Goal: Task Accomplishment & Management: Use online tool/utility

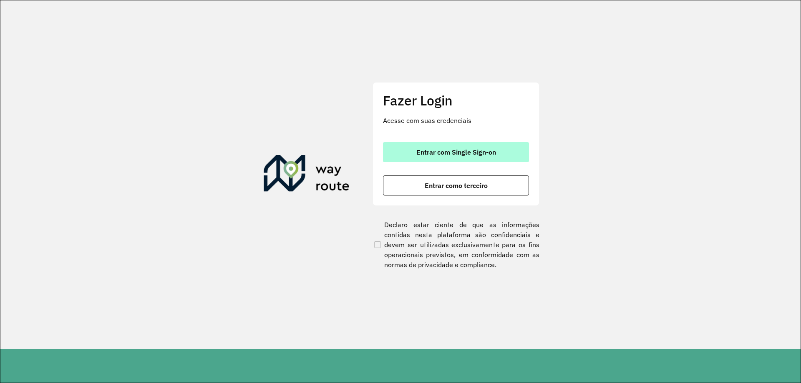
click at [489, 145] on button "Entrar com Single Sign-on" at bounding box center [456, 152] width 146 height 20
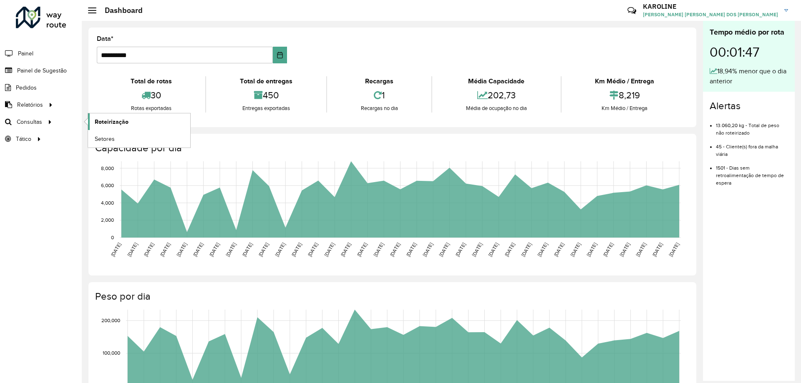
click at [113, 123] on span "Roteirização" at bounding box center [112, 122] width 34 height 9
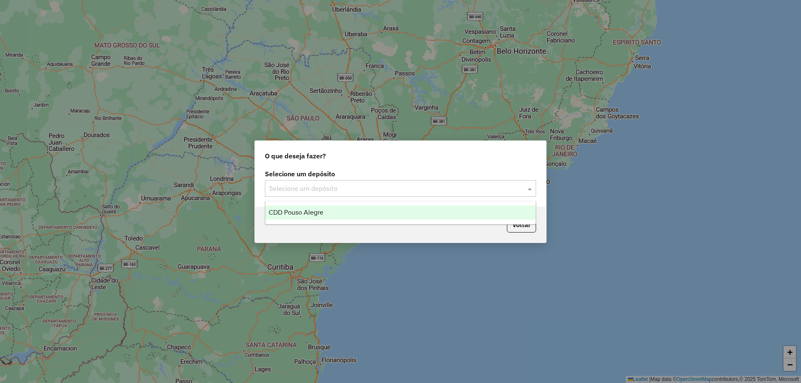
click at [341, 190] on input "text" at bounding box center [392, 189] width 246 height 10
click at [333, 211] on div "CDD Pouso Alegre" at bounding box center [400, 213] width 270 height 14
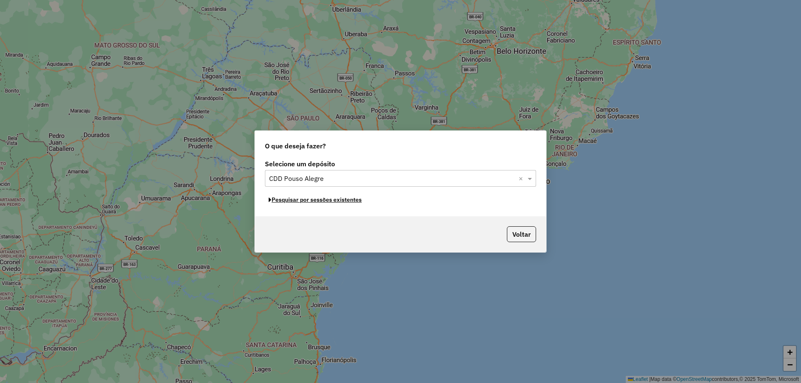
click at [344, 199] on button "Pesquisar por sessões existentes" at bounding box center [315, 200] width 101 height 13
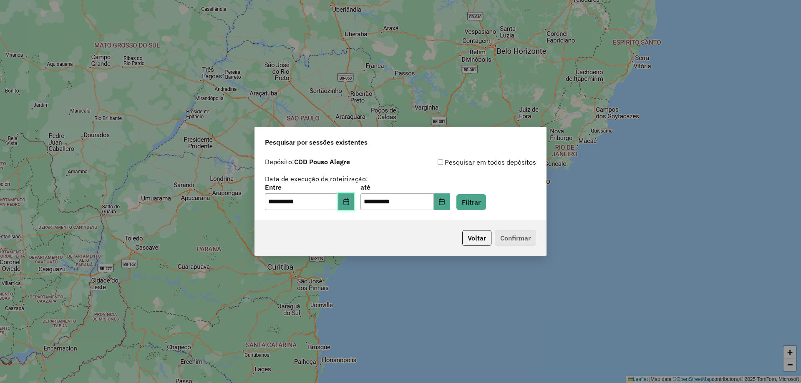
click at [347, 198] on button "Choose Date" at bounding box center [346, 202] width 16 height 17
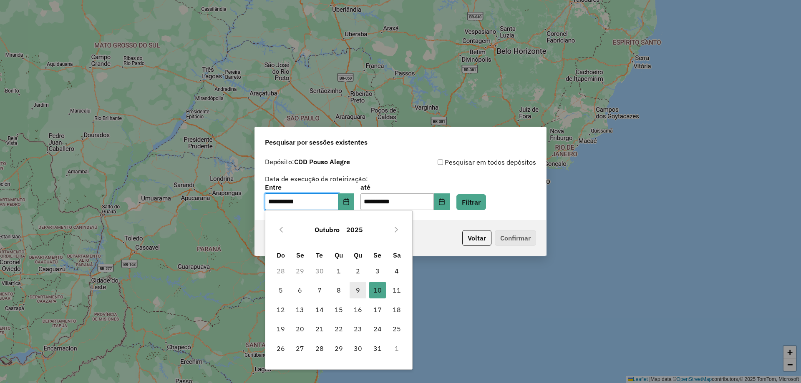
click at [360, 290] on span "9" at bounding box center [358, 290] width 17 height 17
type input "**********"
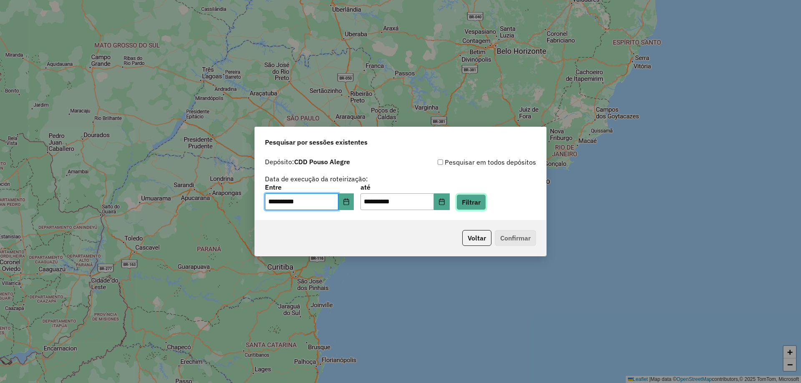
click at [486, 207] on button "Filtrar" at bounding box center [471, 202] width 30 height 16
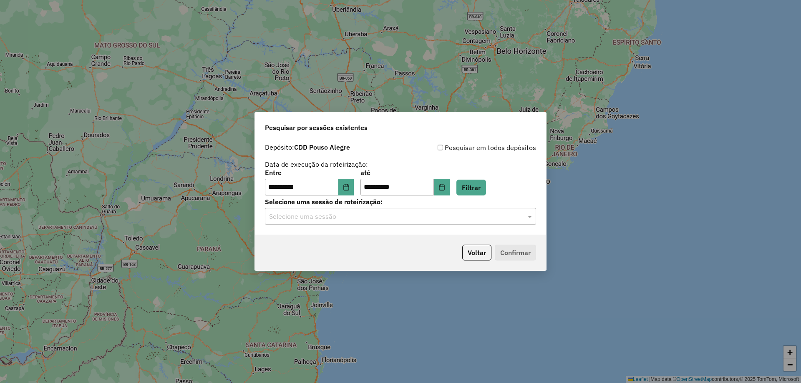
click at [325, 222] on div "Selecione uma sessão" at bounding box center [400, 216] width 271 height 17
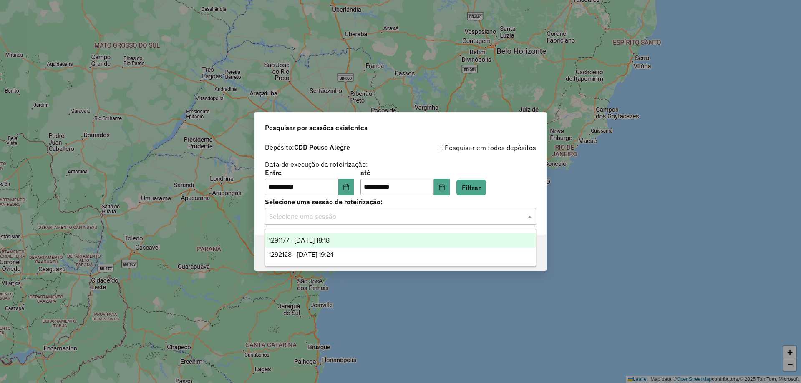
click at [326, 244] on div "1291177 - 09/10/2025 18:18" at bounding box center [400, 241] width 270 height 14
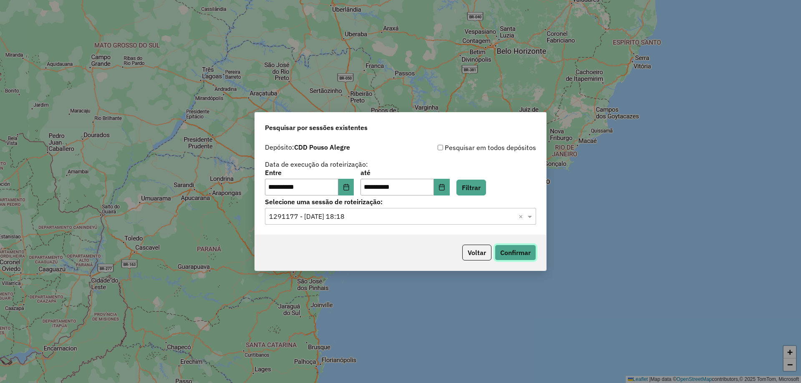
click at [509, 250] on button "Confirmar" at bounding box center [515, 253] width 41 height 16
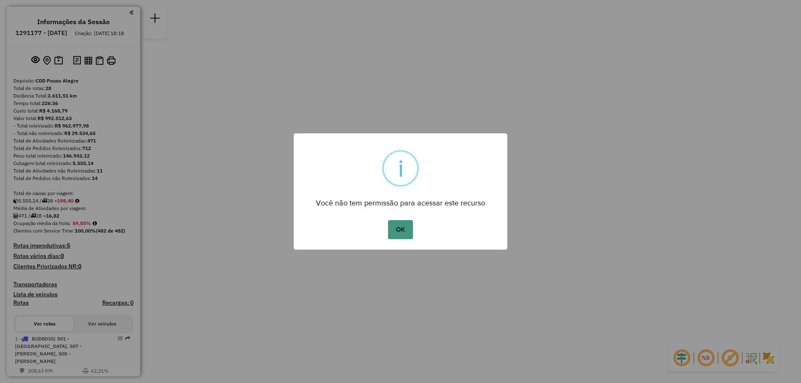
click at [407, 232] on button "OK" at bounding box center [400, 229] width 25 height 19
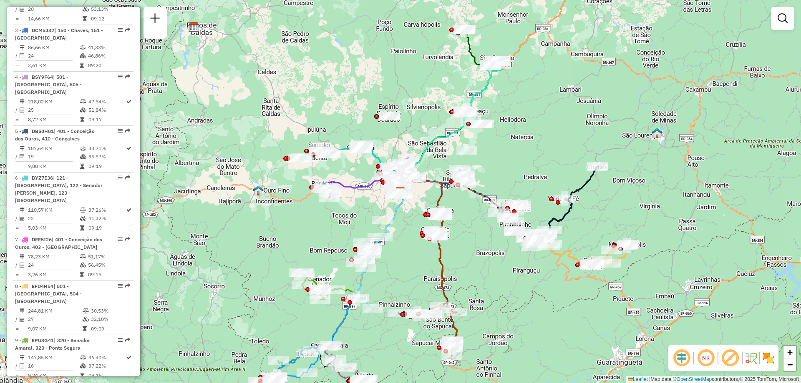
scroll to position [501, 0]
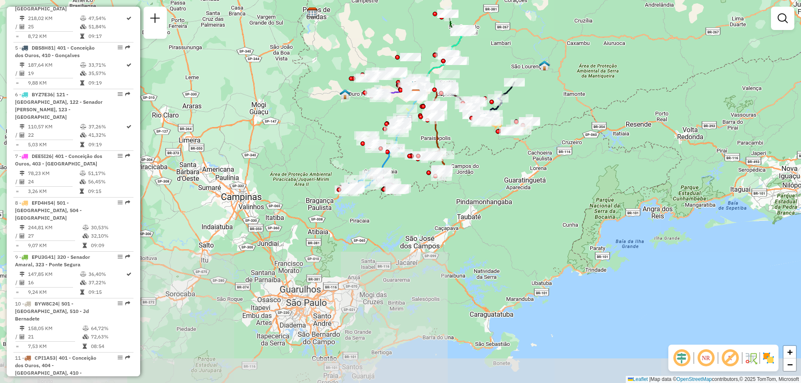
drag, startPoint x: 427, startPoint y: 290, endPoint x: 461, endPoint y: 135, distance: 158.8
click at [461, 135] on div "Janela de atendimento Grade de atendimento Capacidade Transportadoras Veículos …" at bounding box center [400, 191] width 801 height 383
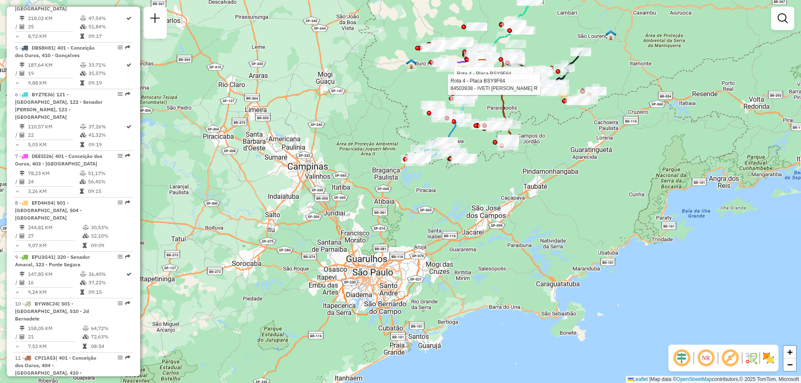
drag, startPoint x: 474, startPoint y: 263, endPoint x: 540, endPoint y: 233, distance: 73.0
click at [540, 233] on div "Rota 4 - Placa BSY9F64 84509280 - MERCADO MARCIO Rota 4 - Placa BSY9F64 8450393…" at bounding box center [400, 191] width 801 height 383
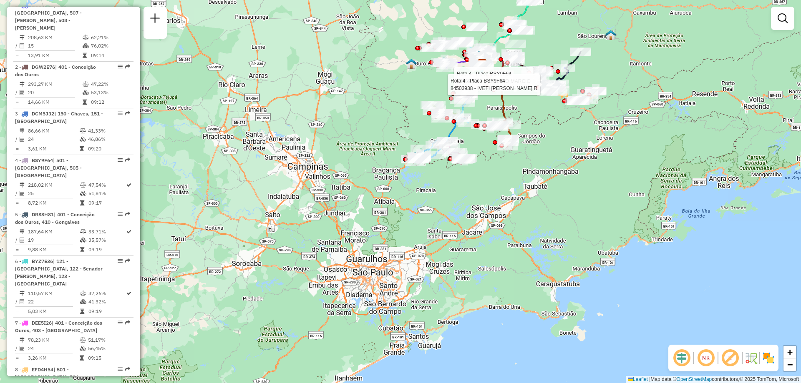
scroll to position [250, 0]
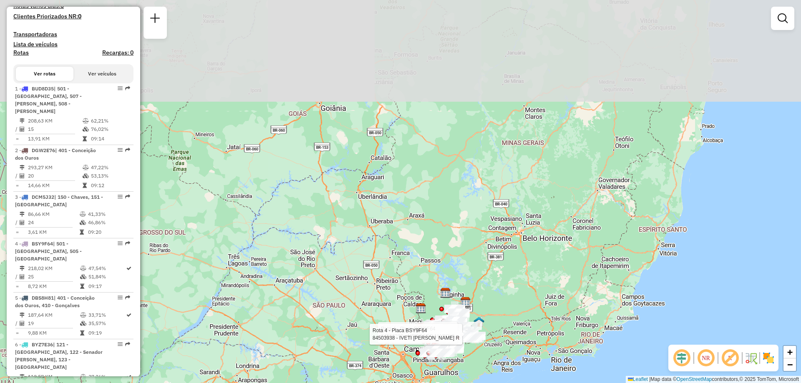
drag, startPoint x: 581, startPoint y: 111, endPoint x: 543, endPoint y: 340, distance: 233.0
click at [543, 342] on div "Rota 4 - Placa BSY9F64 84509280 - MERCADO MARCIO Rota 4 - Placa BSY9F64 8450393…" at bounding box center [400, 191] width 801 height 383
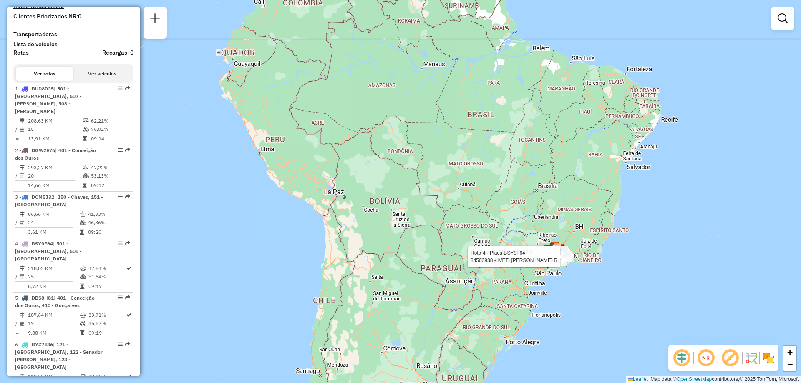
drag, startPoint x: 535, startPoint y: 195, endPoint x: 564, endPoint y: 182, distance: 31.9
click at [564, 182] on div "Rota 4 - Placa BSY9F64 84509280 - MERCADO MARCIO Rota 4 - Placa BSY9F64 8450393…" at bounding box center [400, 191] width 801 height 383
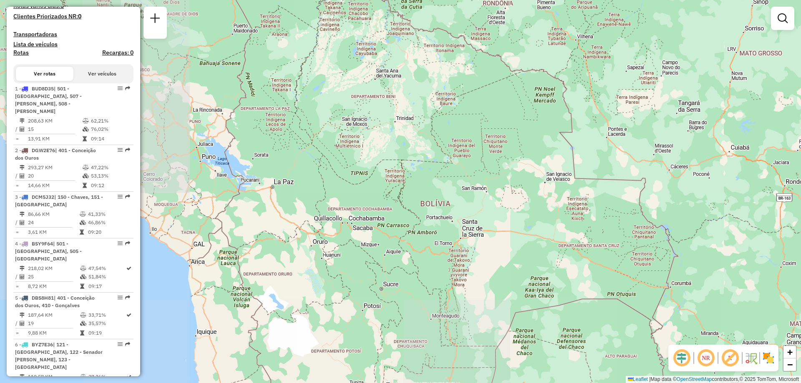
drag, startPoint x: 287, startPoint y: 214, endPoint x: 527, endPoint y: 95, distance: 268.1
click at [527, 95] on div "Rota 4 - Placa BSY9F64 84509280 - MERCADO MARCIO Rota 4 - Placa BSY9F64 8450393…" at bounding box center [400, 191] width 801 height 383
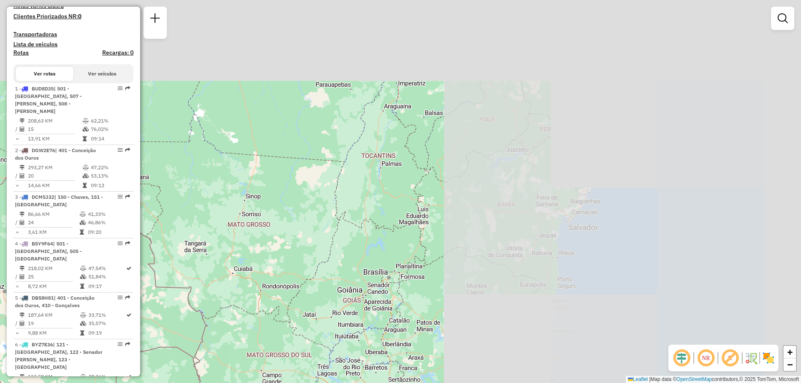
drag, startPoint x: 658, startPoint y: 202, endPoint x: 171, endPoint y: 352, distance: 508.6
click at [171, 352] on div "Rota 4 - Placa BSY9F64 84509280 - MERCADO MARCIO Rota 4 - Placa BSY9F64 8450393…" at bounding box center [400, 191] width 801 height 383
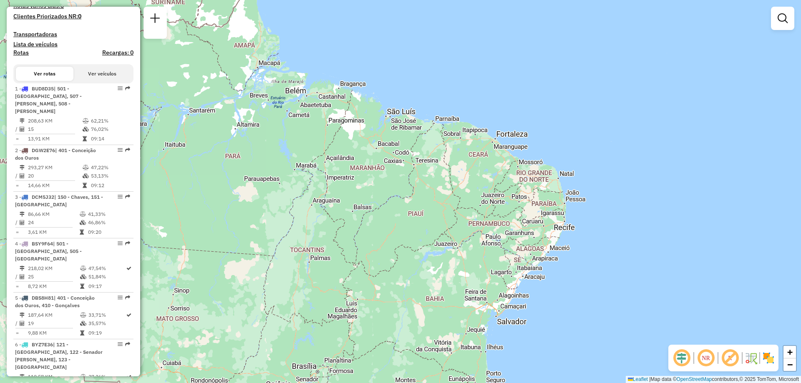
drag, startPoint x: 527, startPoint y: 187, endPoint x: 482, endPoint y: 239, distance: 68.6
click at [482, 239] on div "Rota 4 - Placa BSY9F64 84509280 - MERCADO MARCIO Rota 4 - Placa BSY9F64 8450393…" at bounding box center [400, 191] width 801 height 383
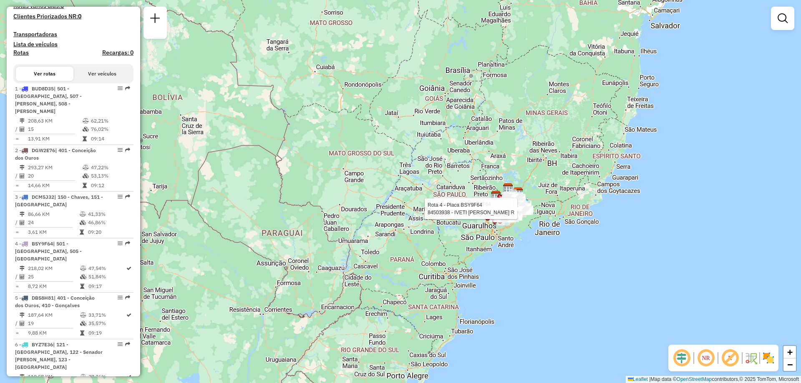
drag, startPoint x: 459, startPoint y: 246, endPoint x: 613, endPoint y: -50, distance: 333.6
click at [613, 0] on html "Aguarde... Pop-up bloqueado! Seu navegador bloqueou automáticamente a abertura …" at bounding box center [400, 191] width 801 height 383
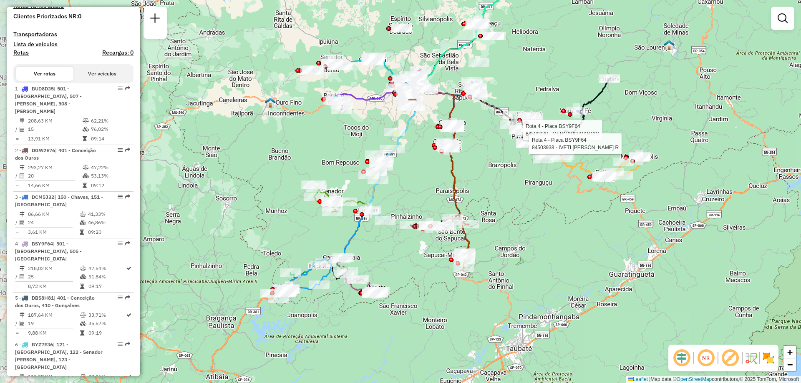
drag, startPoint x: 368, startPoint y: 272, endPoint x: 540, endPoint y: 269, distance: 172.8
click at [540, 269] on div "Rota 4 - Placa BSY9F64 84509280 - MERCADO MARCIO Rota 4 - Placa BSY9F64 8450393…" at bounding box center [400, 191] width 801 height 383
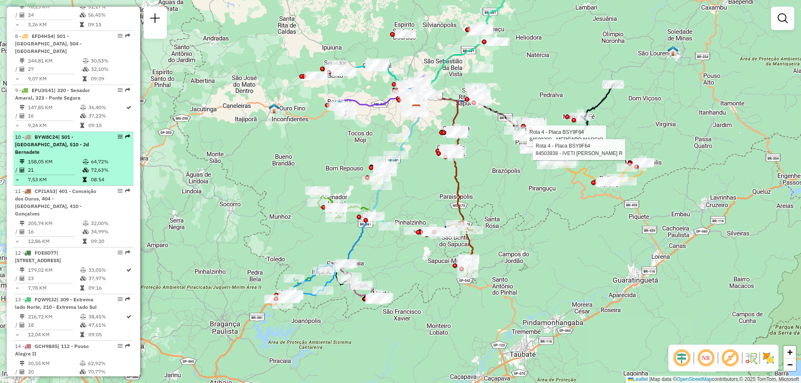
scroll to position [709, 0]
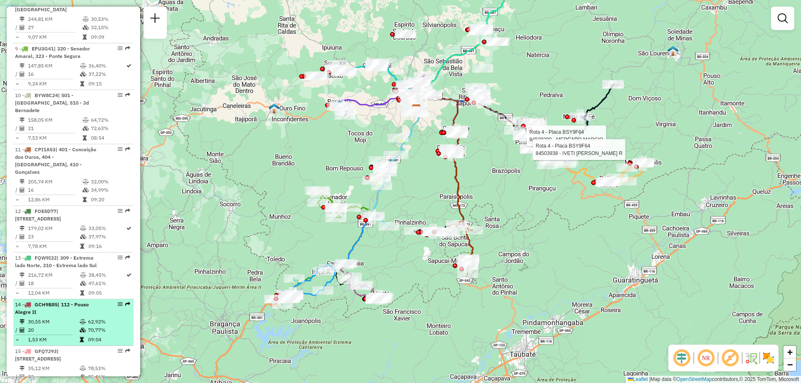
click at [119, 302] on em at bounding box center [120, 304] width 5 height 5
select select "**********"
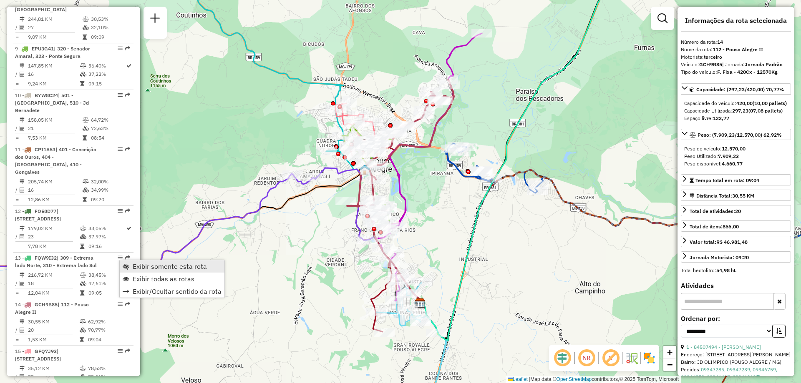
click at [156, 262] on link "Exibir somente esta rota" at bounding box center [172, 266] width 105 height 13
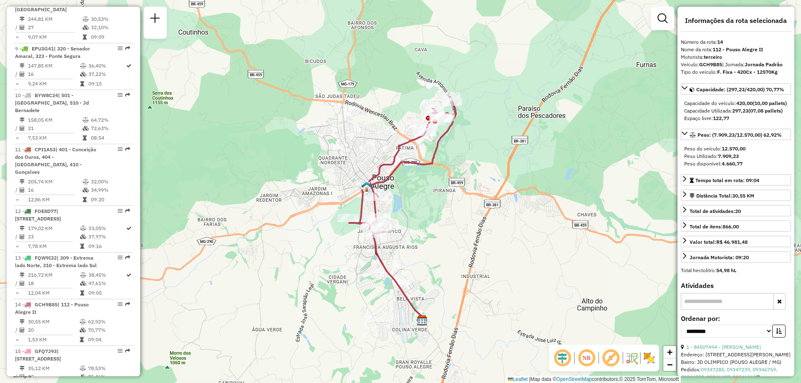
drag, startPoint x: 490, startPoint y: 256, endPoint x: 496, endPoint y: 270, distance: 15.5
click at [496, 270] on div "Janela de atendimento Grade de atendimento Capacidade Transportadoras Veículos …" at bounding box center [400, 191] width 801 height 383
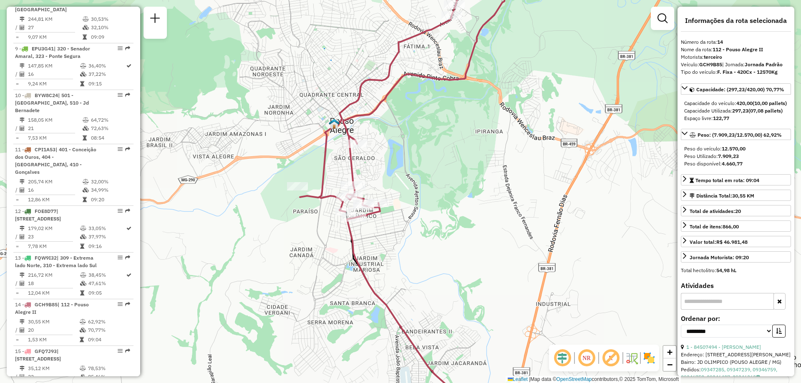
drag, startPoint x: 427, startPoint y: 266, endPoint x: 448, endPoint y: 275, distance: 22.9
click at [448, 275] on div "Janela de atendimento Grade de atendimento Capacidade Transportadoras Veículos …" at bounding box center [400, 191] width 801 height 383
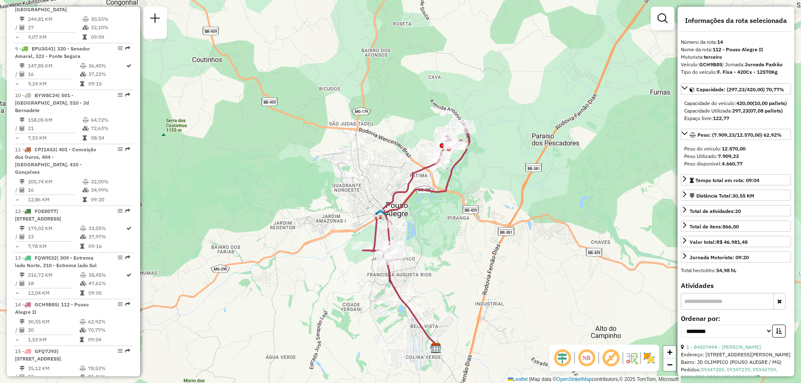
drag, startPoint x: 451, startPoint y: 273, endPoint x: 440, endPoint y: 288, distance: 18.5
click at [440, 288] on div "Janela de atendimento Grade de atendimento Capacidade Transportadoras Veículos …" at bounding box center [400, 191] width 801 height 383
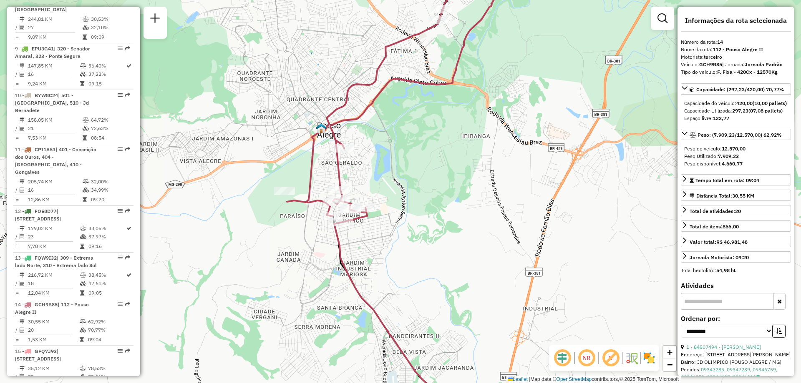
drag, startPoint x: 441, startPoint y: 286, endPoint x: 441, endPoint y: 273, distance: 13.4
click at [441, 273] on div "Janela de atendimento Grade de atendimento Capacidade Transportadoras Veículos …" at bounding box center [400, 191] width 801 height 383
click at [671, 363] on span "−" at bounding box center [669, 365] width 5 height 10
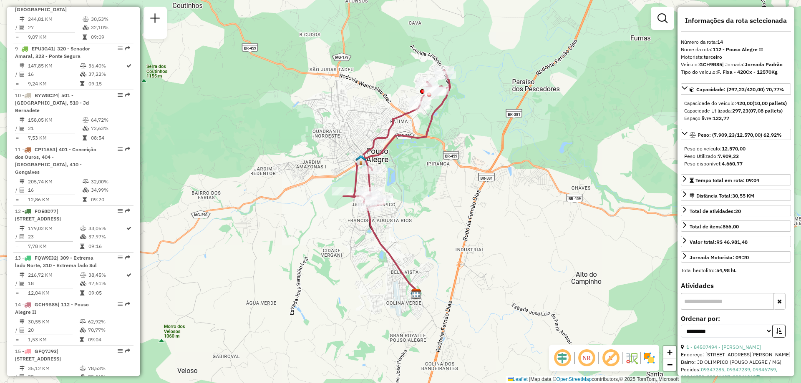
click at [0, 144] on div "Janela de atendimento Grade de atendimento Capacidade Transportadoras Veículos …" at bounding box center [400, 191] width 801 height 383
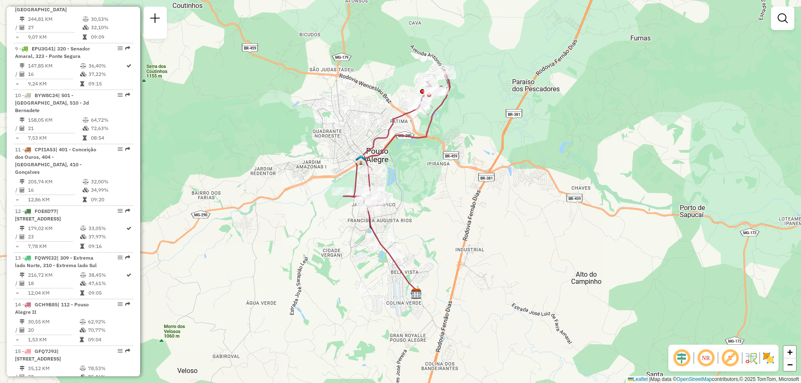
click at [425, 132] on icon at bounding box center [396, 138] width 107 height 137
select select "**********"
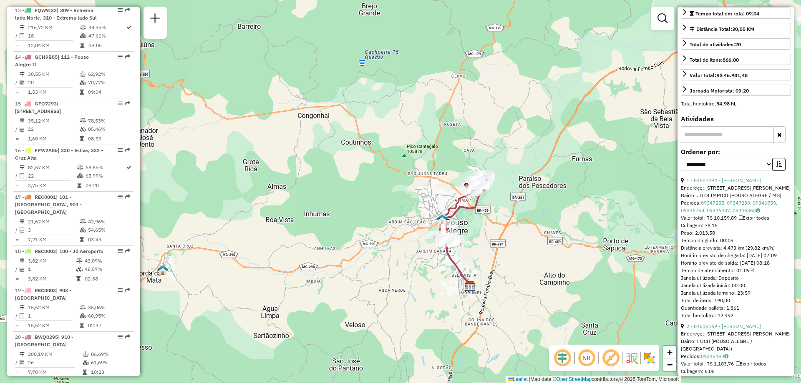
scroll to position [250, 0]
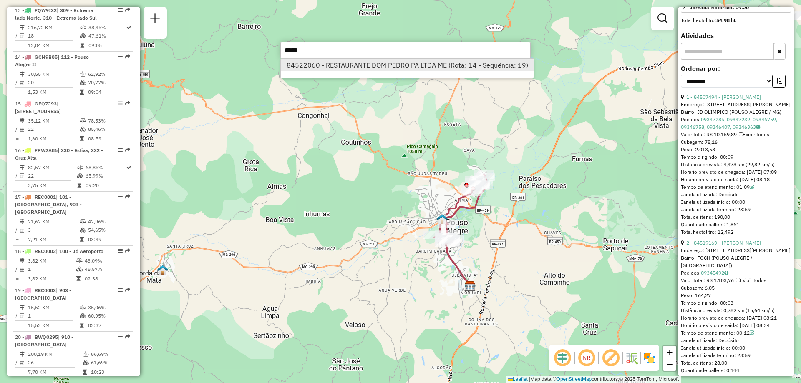
type input "*****"
click at [370, 65] on li "84522060 - RESTAURANTE DOM PEDRO PA LTDA ME (Rota: 14 - Sequência: 19)" at bounding box center [407, 65] width 253 height 13
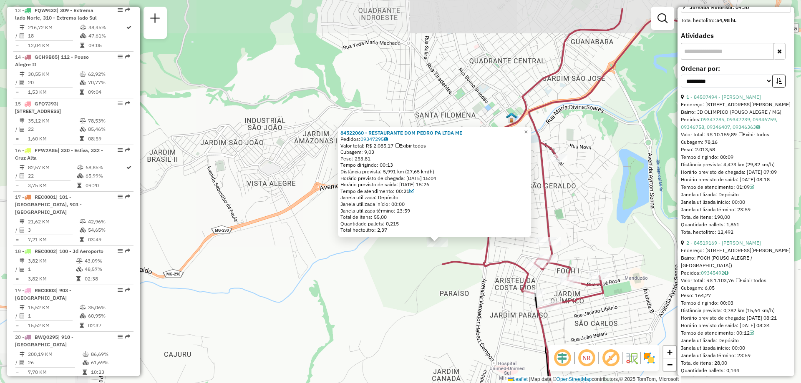
drag, startPoint x: 380, startPoint y: 245, endPoint x: 498, endPoint y: 284, distance: 123.9
click at [498, 284] on div "84522060 - RESTAURANTE DOM PEDRO PA LTDA ME Pedidos: 09347295 Valor total: R$ 2…" at bounding box center [400, 191] width 801 height 383
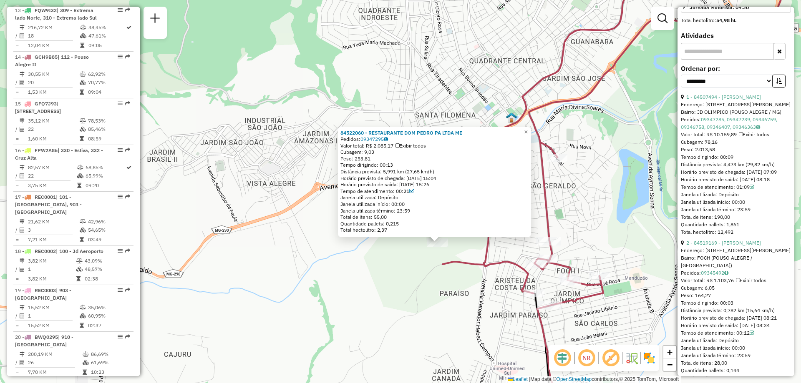
drag, startPoint x: 473, startPoint y: 142, endPoint x: 484, endPoint y: 127, distance: 18.8
click at [484, 127] on div "84522060 - RESTAURANTE DOM PEDRO PA LTDA ME Pedidos: 09347295 Valor total: R$ 2…" at bounding box center [434, 182] width 193 height 111
click at [528, 131] on span "×" at bounding box center [526, 132] width 4 height 7
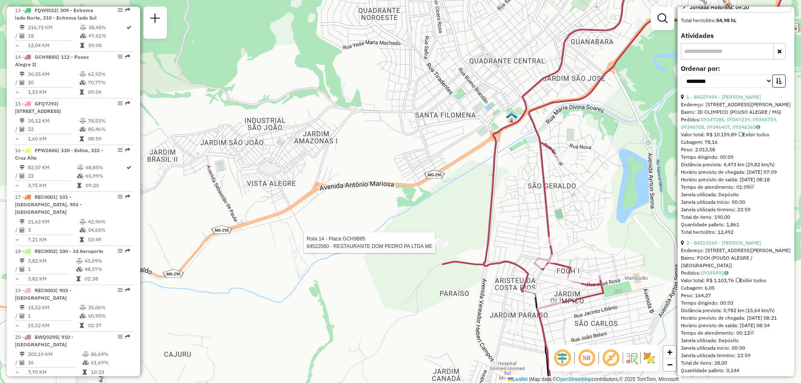
click at [437, 247] on div at bounding box center [437, 243] width 21 height 8
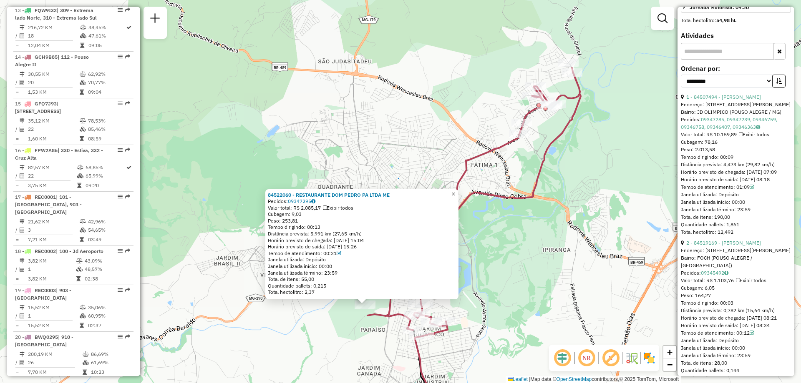
drag, startPoint x: 578, startPoint y: 63, endPoint x: 545, endPoint y: 156, distance: 99.1
click at [545, 156] on icon at bounding box center [474, 202] width 213 height 269
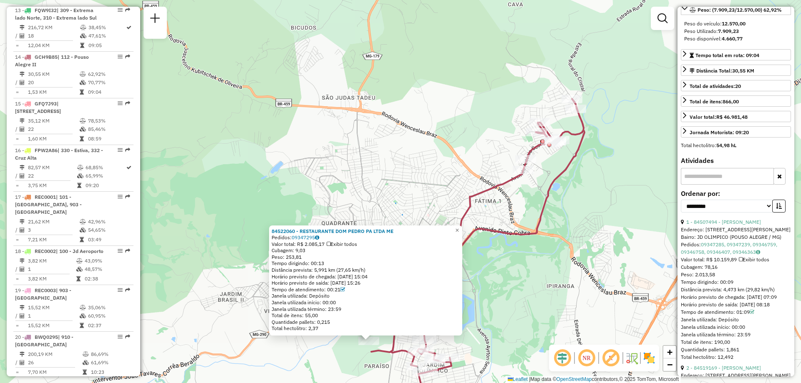
scroll to position [0, 0]
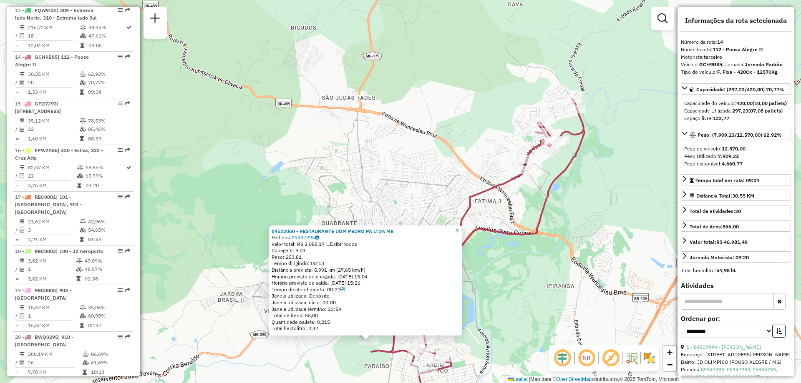
drag, startPoint x: 736, startPoint y: 115, endPoint x: 738, endPoint y: 128, distance: 13.5
click at [738, 115] on div "Capacidade Utilizada: 297,23 (07,08 pallets)" at bounding box center [735, 111] width 103 height 8
drag, startPoint x: 744, startPoint y: 71, endPoint x: 778, endPoint y: 73, distance: 33.4
click at [778, 73] on div "Tipo do veículo: F. Fixa - 420Cx - 12570Kg" at bounding box center [736, 72] width 110 height 8
drag, startPoint x: 701, startPoint y: 66, endPoint x: 721, endPoint y: 68, distance: 20.2
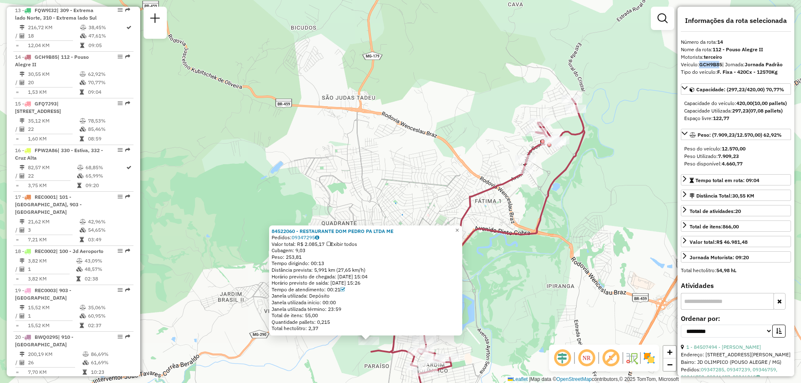
click at [721, 68] on div "**********" at bounding box center [736, 192] width 117 height 370
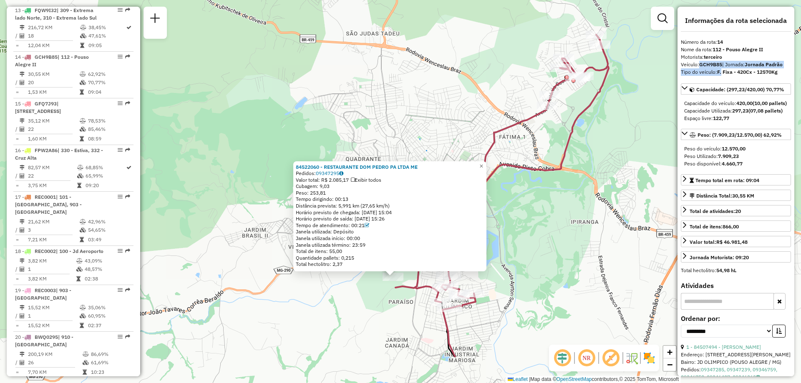
drag, startPoint x: 575, startPoint y: 290, endPoint x: 586, endPoint y: 251, distance: 41.3
click at [600, 221] on div "84522060 - RESTAURANTE DOM PEDRO PA LTDA ME Pedidos: 09347295 Valor total: R$ 2…" at bounding box center [400, 191] width 801 height 383
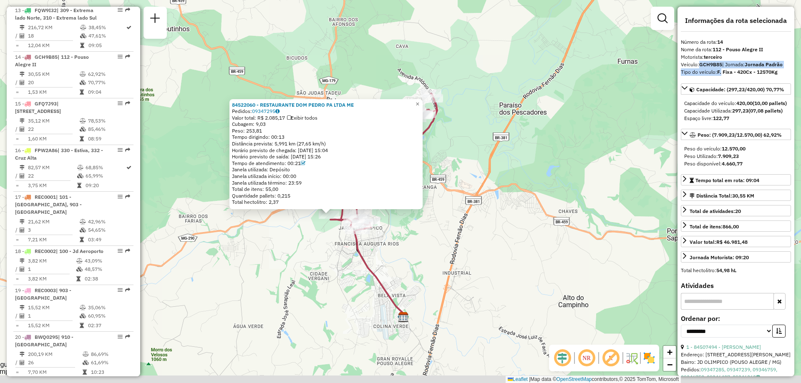
drag, startPoint x: 520, startPoint y: 343, endPoint x: 380, endPoint y: 252, distance: 167.9
click at [380, 252] on div "84522060 - RESTAURANTE DOM PEDRO PA LTDA ME Pedidos: 09347295 Valor total: R$ 2…" at bounding box center [400, 191] width 801 height 383
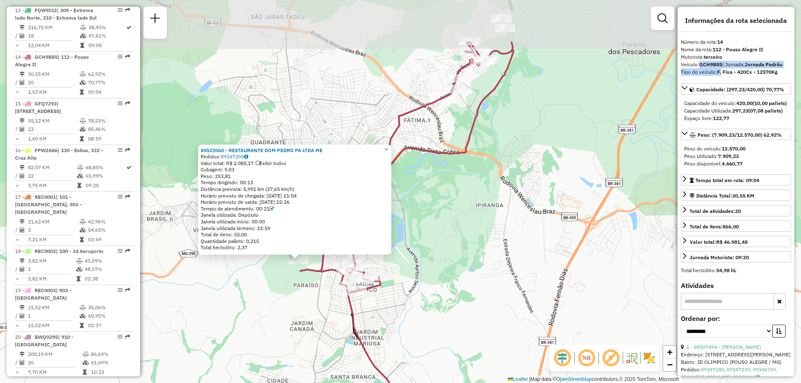
drag, startPoint x: 429, startPoint y: 265, endPoint x: 486, endPoint y: 331, distance: 87.5
click at [486, 331] on div "84522060 - RESTAURANTE DOM PEDRO PA LTDA ME Pedidos: 09347295 Valor total: R$ 2…" at bounding box center [400, 191] width 801 height 383
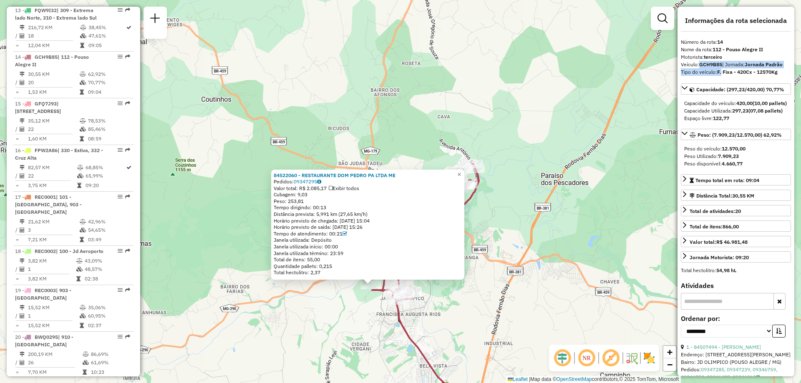
drag, startPoint x: 357, startPoint y: 221, endPoint x: 370, endPoint y: 224, distance: 13.8
click at [370, 224] on div "84522060 - RESTAURANTE DOM PEDRO PA LTDA ME Pedidos: 09347295 Valor total: R$ 2…" at bounding box center [368, 224] width 188 height 104
click at [319, 221] on div "Horário previsto de chegada: 09/10/2025 15:04" at bounding box center [368, 221] width 188 height 7
drag, startPoint x: 304, startPoint y: 210, endPoint x: 320, endPoint y: 218, distance: 17.7
click at [309, 212] on div "84522060 - RESTAURANTE DOM PEDRO PA LTDA ME Pedidos: 09347295 Valor total: R$ 2…" at bounding box center [368, 224] width 188 height 104
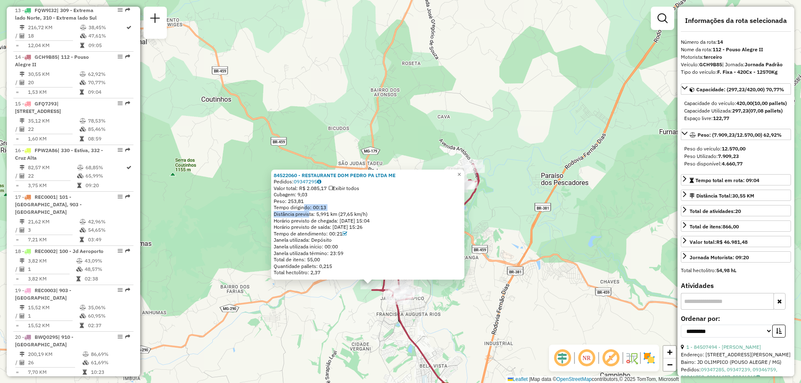
scroll to position [42, 0]
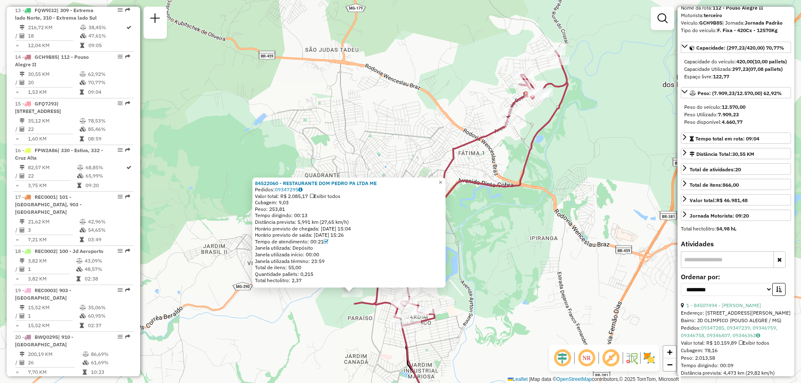
click at [393, 231] on div "Horário previsto de chegada: 09/10/2025 15:04" at bounding box center [349, 229] width 188 height 7
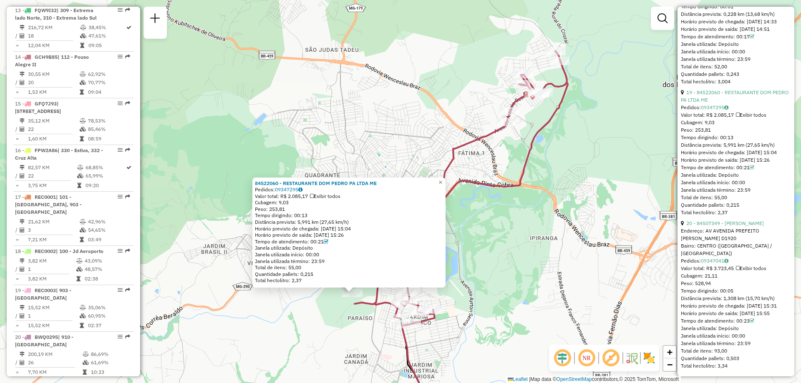
scroll to position [2913, 0]
click at [755, 104] on div "19 - 84522060 - RESTAURANTE DOM PEDRO PA LTDA ME" at bounding box center [736, 96] width 110 height 15
click at [442, 179] on span "×" at bounding box center [440, 182] width 4 height 7
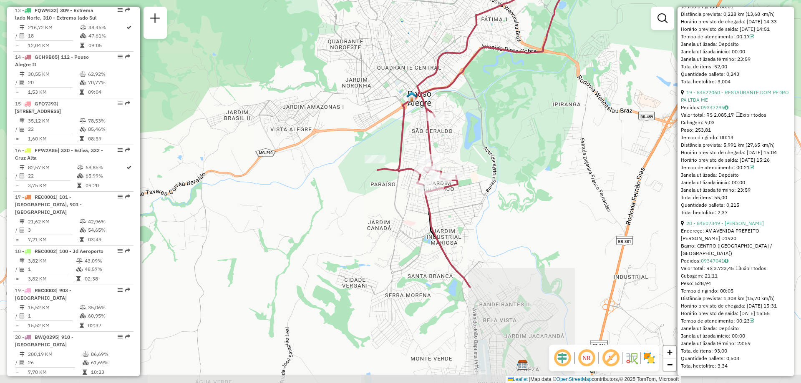
drag, startPoint x: 428, startPoint y: 286, endPoint x: 451, endPoint y: 152, distance: 135.9
click at [451, 152] on div "Janela de atendimento Grade de atendimento Capacidade Transportadoras Veículos …" at bounding box center [400, 191] width 801 height 383
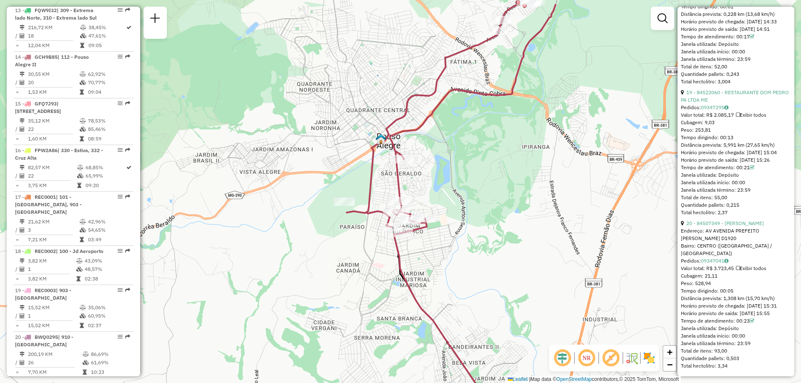
drag, startPoint x: 451, startPoint y: 204, endPoint x: 419, endPoint y: 247, distance: 53.4
click at [419, 247] on div "Janela de atendimento Grade de atendimento Capacidade Transportadoras Veículos …" at bounding box center [400, 191] width 801 height 383
